Goal: Transaction & Acquisition: Purchase product/service

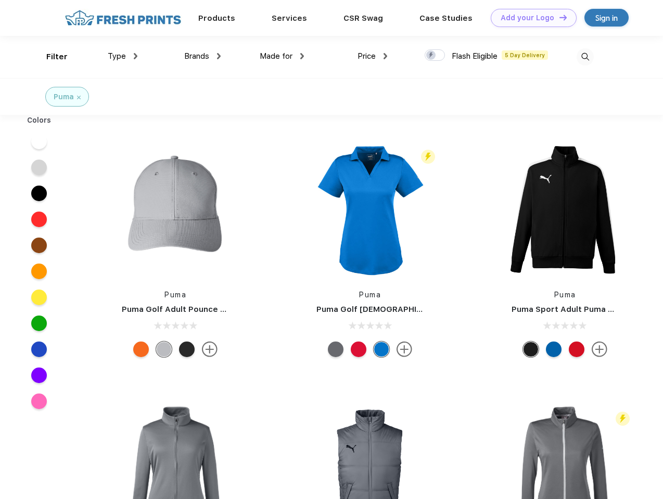
click at [530, 18] on link "Add your Logo Design Tool" at bounding box center [534, 18] width 86 height 18
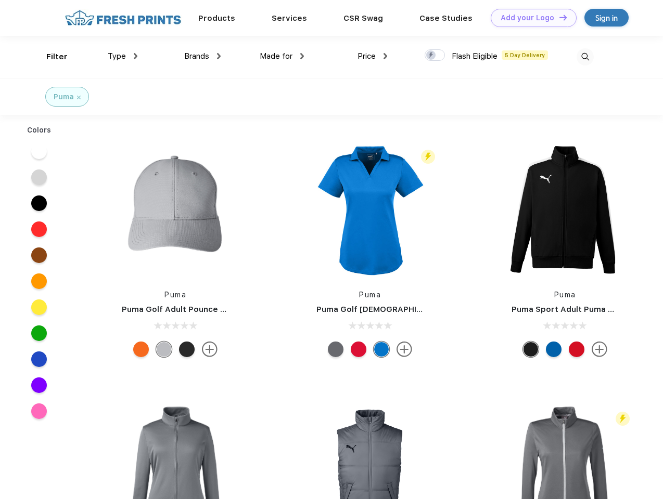
click at [0, 0] on div "Design Tool" at bounding box center [0, 0] width 0 height 0
click at [558, 17] on link "Add your Logo Design Tool" at bounding box center [534, 18] width 86 height 18
click at [50, 57] on div "Filter" at bounding box center [56, 57] width 21 height 12
click at [123, 56] on span "Type" at bounding box center [117, 55] width 18 height 9
click at [202, 56] on span "Brands" at bounding box center [196, 55] width 25 height 9
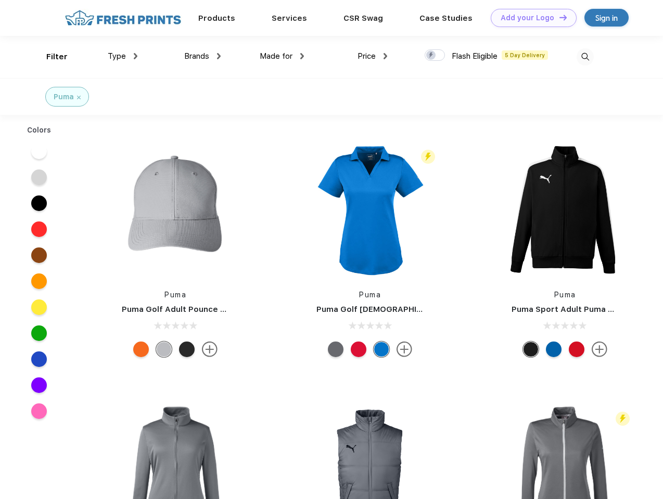
click at [282, 56] on span "Made for" at bounding box center [276, 55] width 33 height 9
click at [372, 56] on span "Price" at bounding box center [366, 55] width 18 height 9
click at [435, 56] on div at bounding box center [434, 54] width 20 height 11
click at [431, 56] on input "checkbox" at bounding box center [427, 52] width 7 height 7
checkbox input "true"
